Goal: Navigation & Orientation: Understand site structure

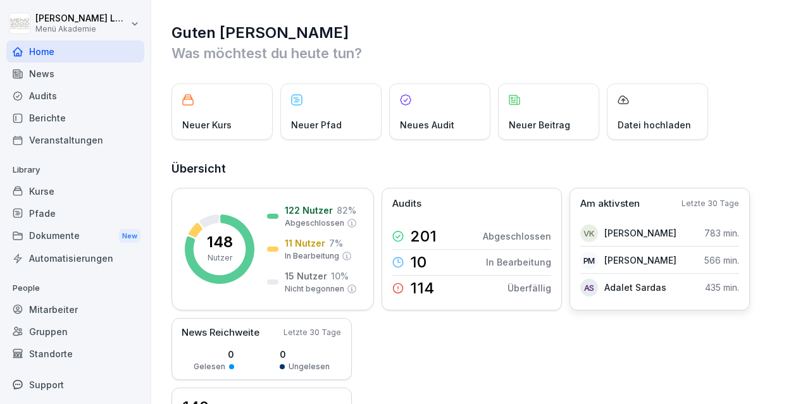
click at [609, 194] on div "Am aktivsten Letzte 30 Tage VK [PERSON_NAME] 783 min. PM [PERSON_NAME] 566 min.…" at bounding box center [660, 249] width 180 height 123
click at [597, 207] on p "Am aktivsten" at bounding box center [609, 204] width 59 height 15
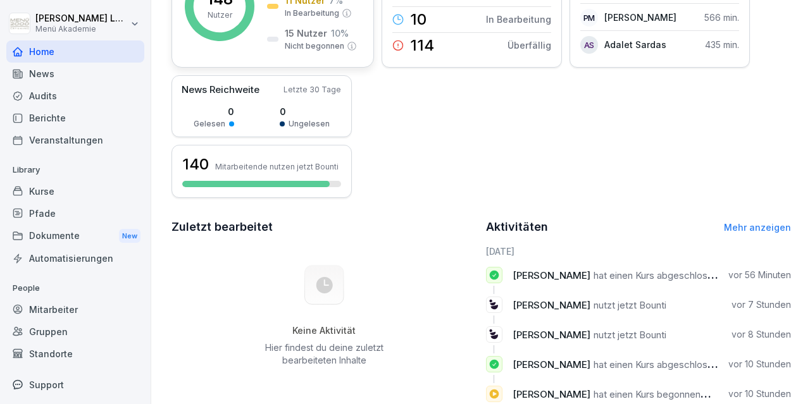
scroll to position [243, 0]
click at [58, 302] on div "Mitarbeiter" at bounding box center [75, 310] width 138 height 22
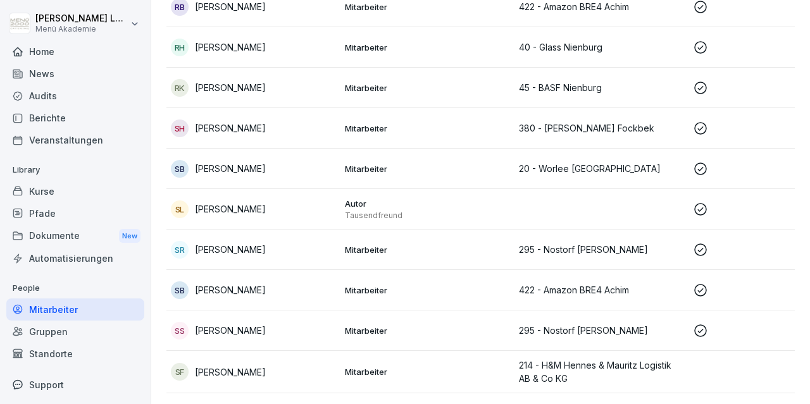
scroll to position [4947, 0]
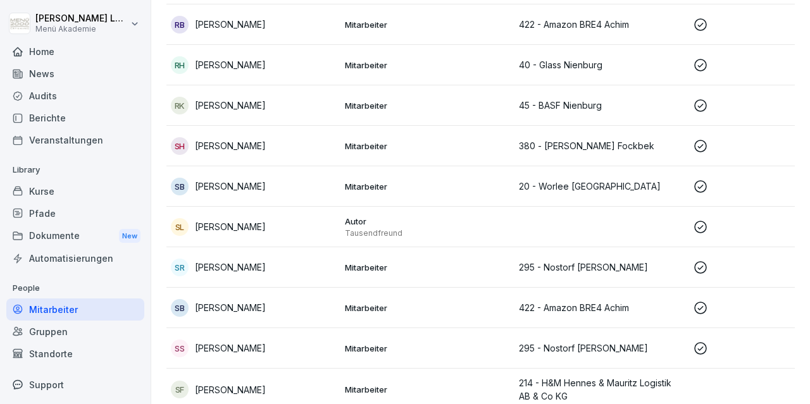
click at [230, 220] on p "[PERSON_NAME]" at bounding box center [230, 226] width 71 height 13
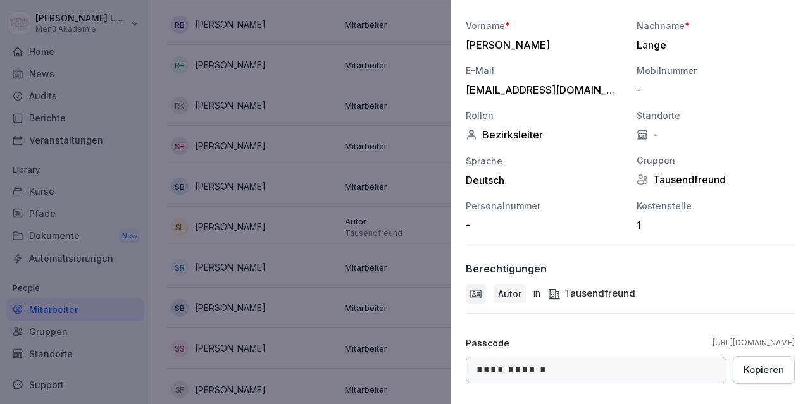
scroll to position [199, 0]
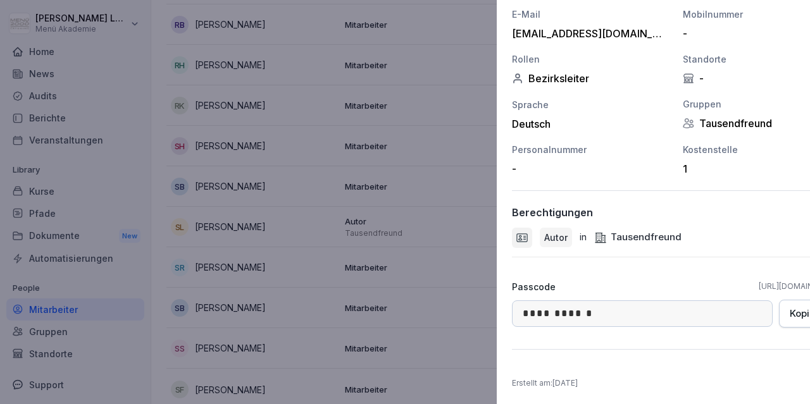
click at [276, 227] on div at bounding box center [405, 202] width 810 height 404
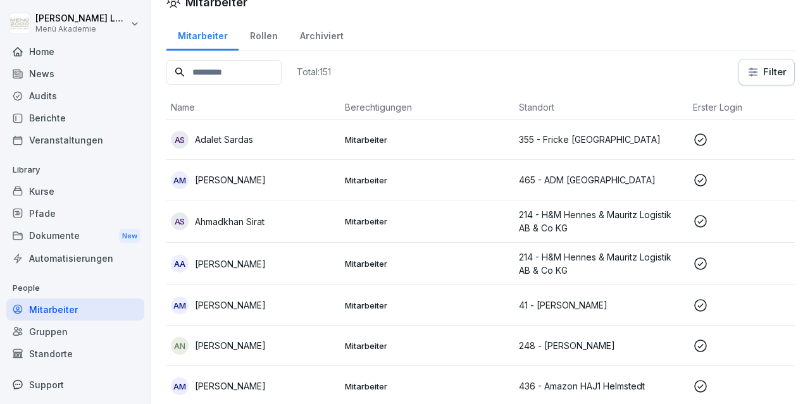
scroll to position [19, 0]
click at [39, 328] on div "Gruppen" at bounding box center [75, 332] width 138 height 22
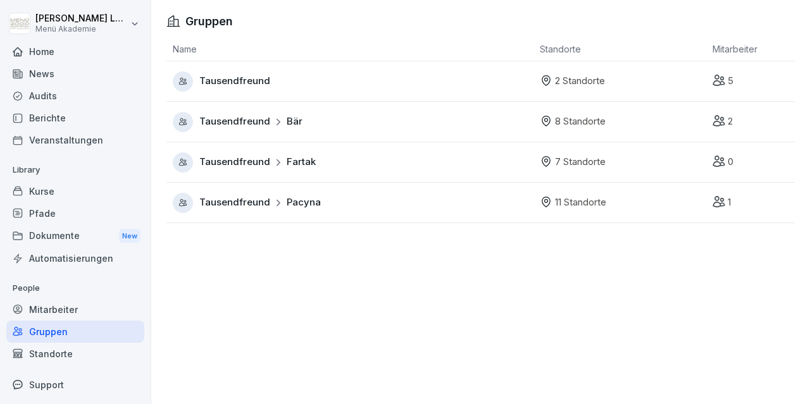
click at [382, 158] on div "Tausendfreund Fartak" at bounding box center [353, 163] width 361 height 20
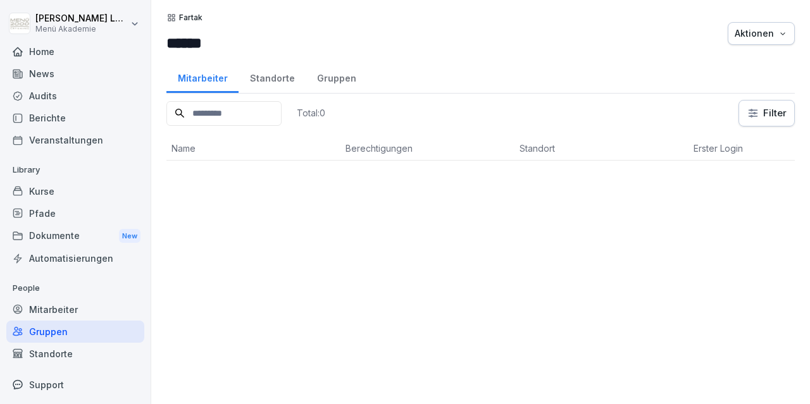
click at [42, 47] on div "Home" at bounding box center [75, 51] width 138 height 22
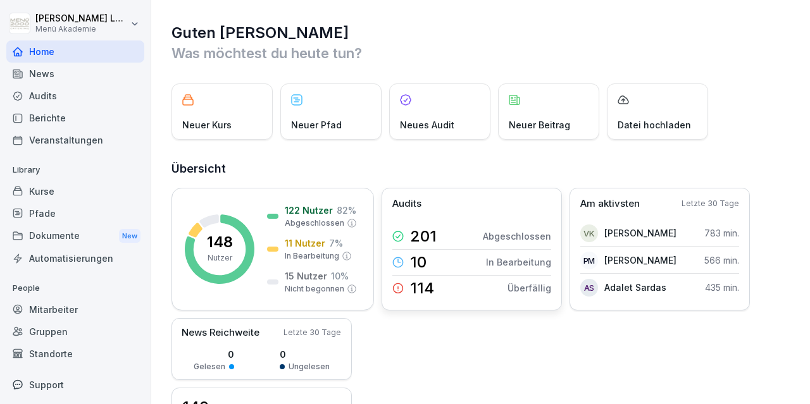
click at [517, 283] on p "Überfällig" at bounding box center [530, 288] width 44 height 13
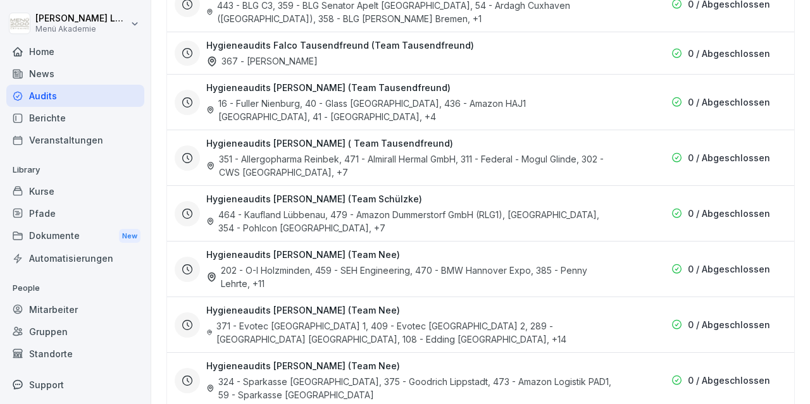
scroll to position [2879, 0]
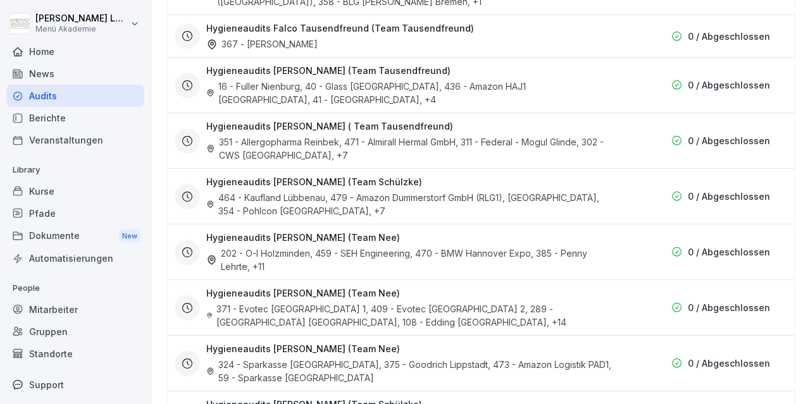
click at [45, 78] on div "News" at bounding box center [75, 74] width 138 height 22
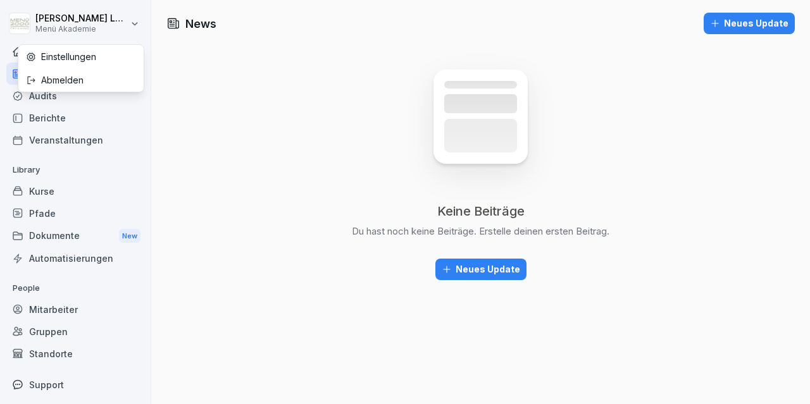
click at [53, 27] on html "[PERSON_NAME] Menü Akademie Home News Audits Berichte Veranstaltungen Library K…" at bounding box center [405, 202] width 810 height 404
click at [65, 75] on div "Abmelden" at bounding box center [80, 79] width 125 height 23
